Goal: Navigation & Orientation: Go to known website

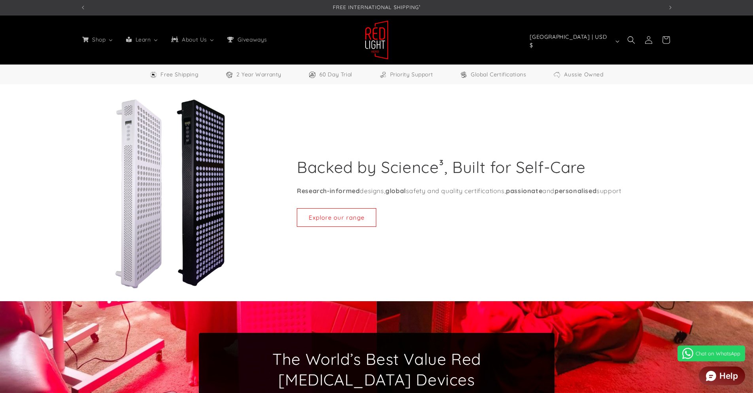
select select "**"
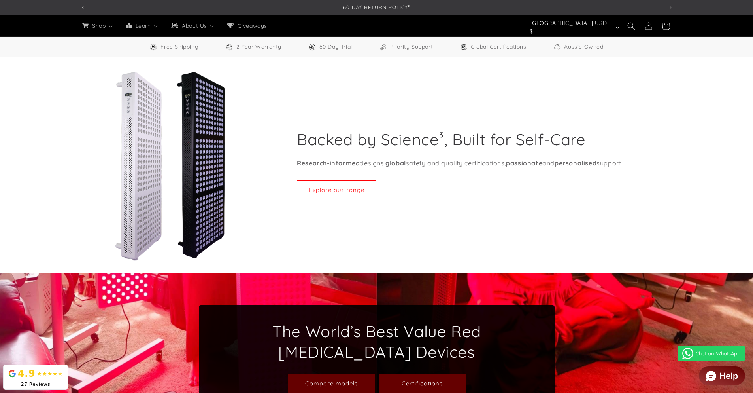
scroll to position [0, 1166]
